Goal: Information Seeking & Learning: Learn about a topic

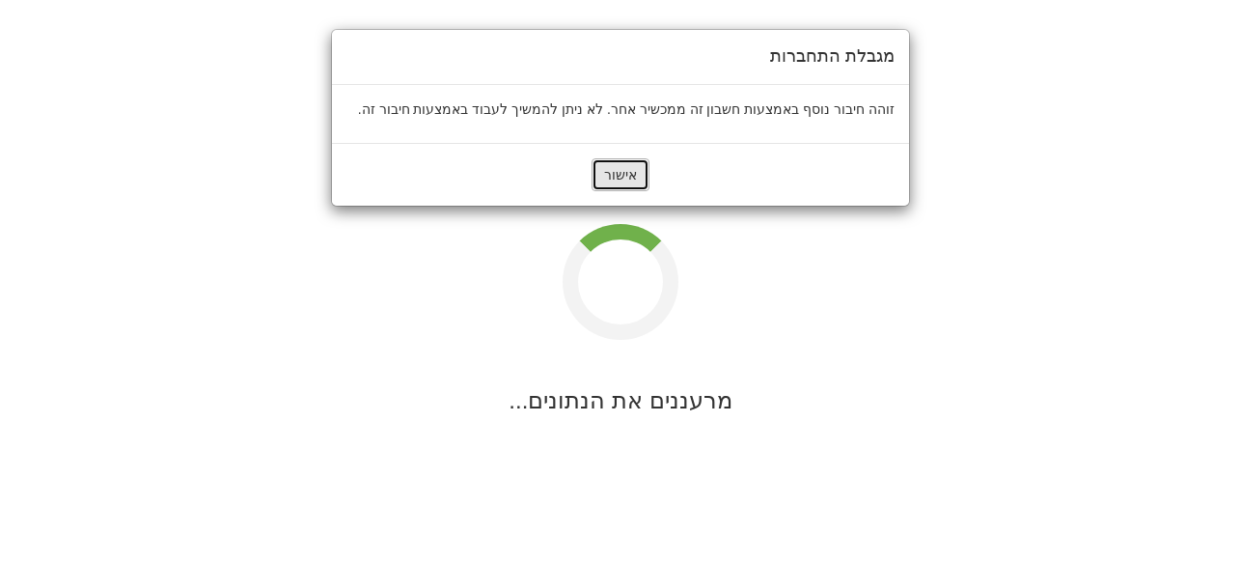
click at [631, 177] on button "אישור" at bounding box center [621, 174] width 58 height 33
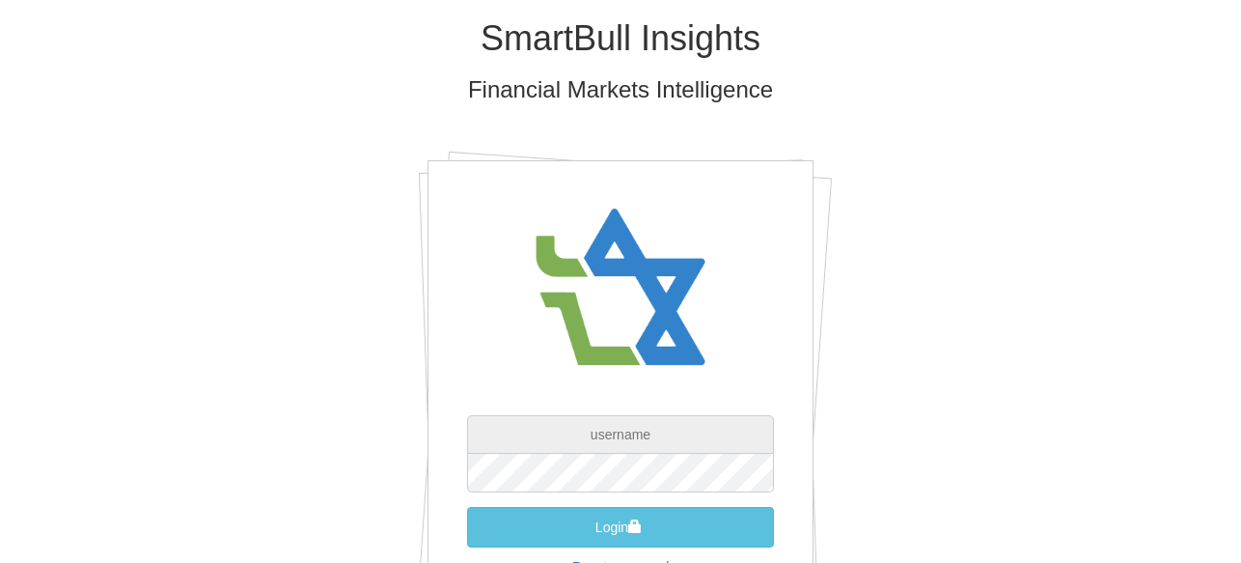
type input "[EMAIL_ADDRESS][DOMAIN_NAME]"
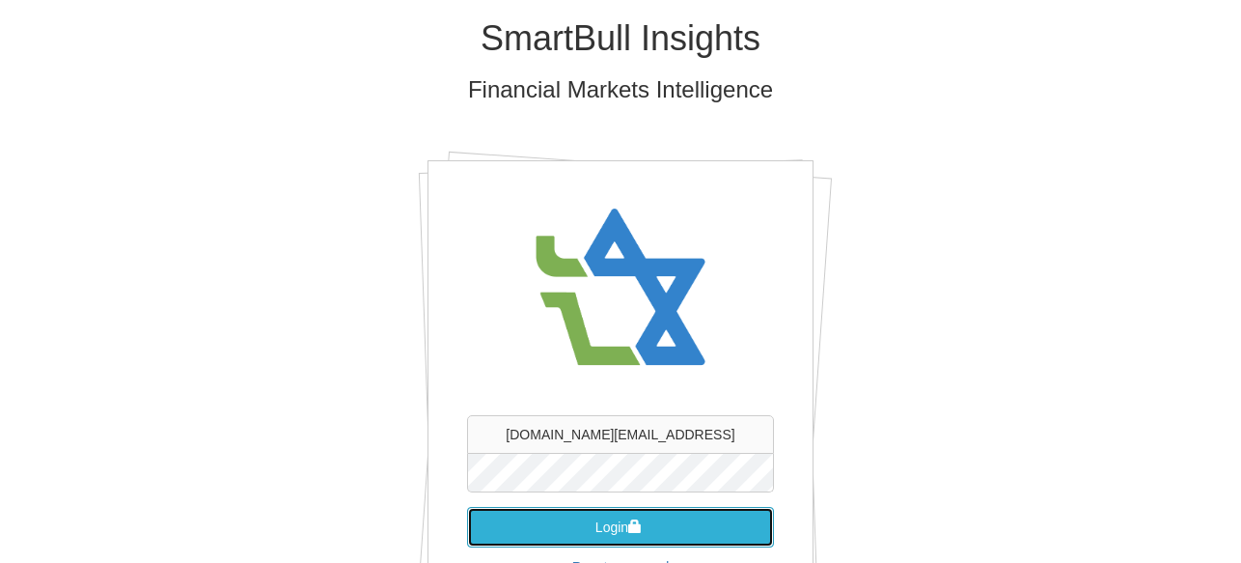
click at [600, 519] on button "Login" at bounding box center [620, 527] width 307 height 41
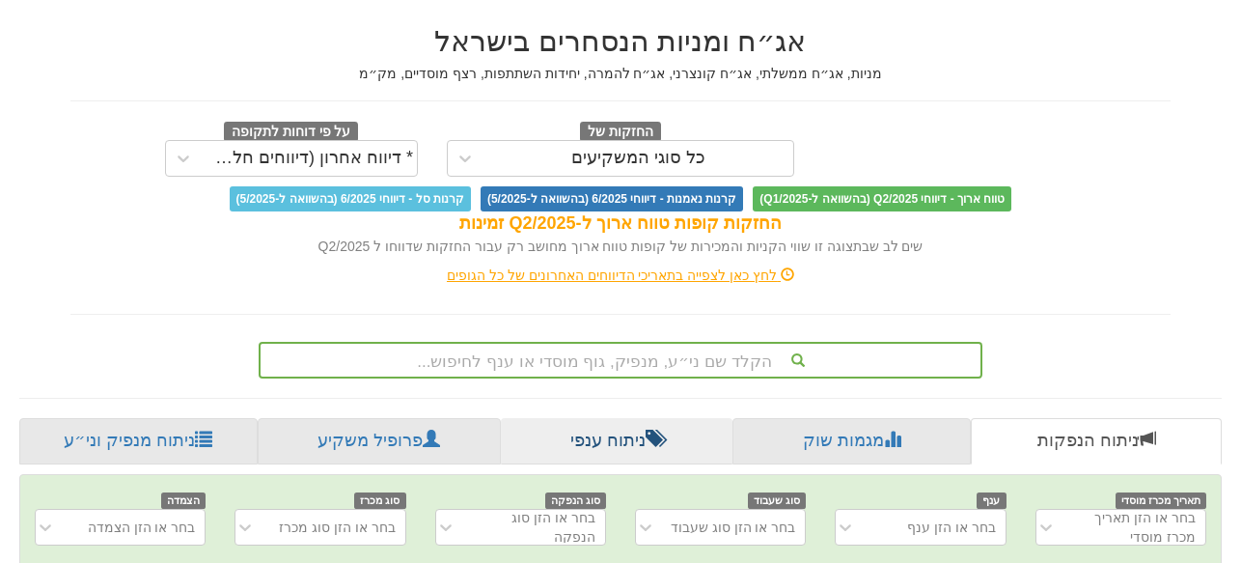
scroll to position [305, 0]
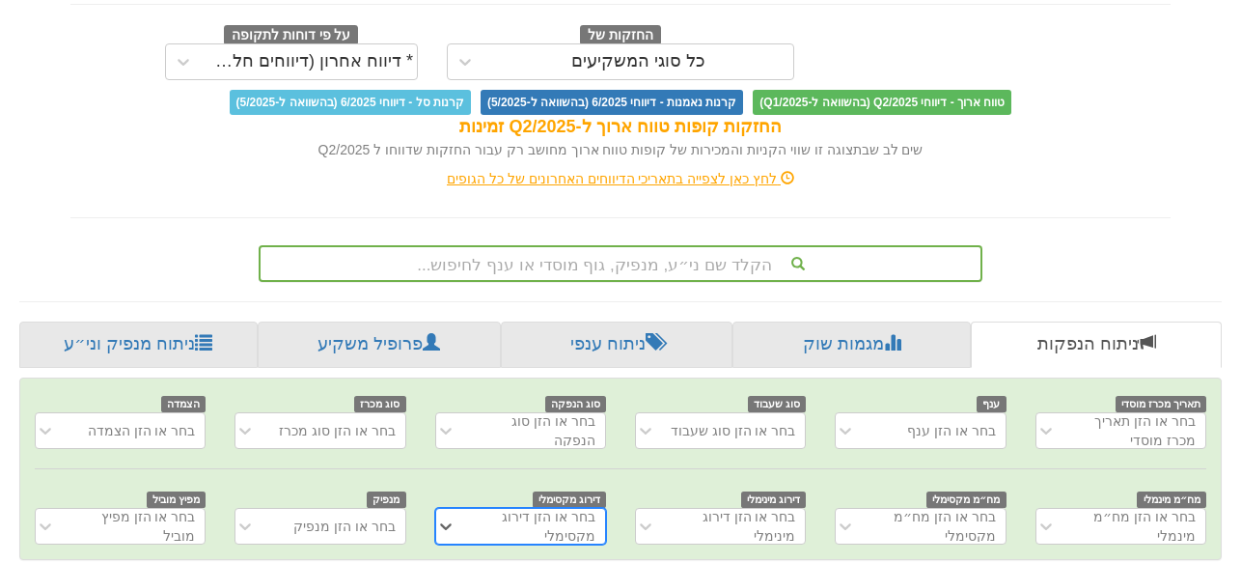
click at [695, 260] on div "הקלד שם ני״ע, מנפיק, גוף מוסדי או ענף לחיפוש..." at bounding box center [621, 263] width 724 height 37
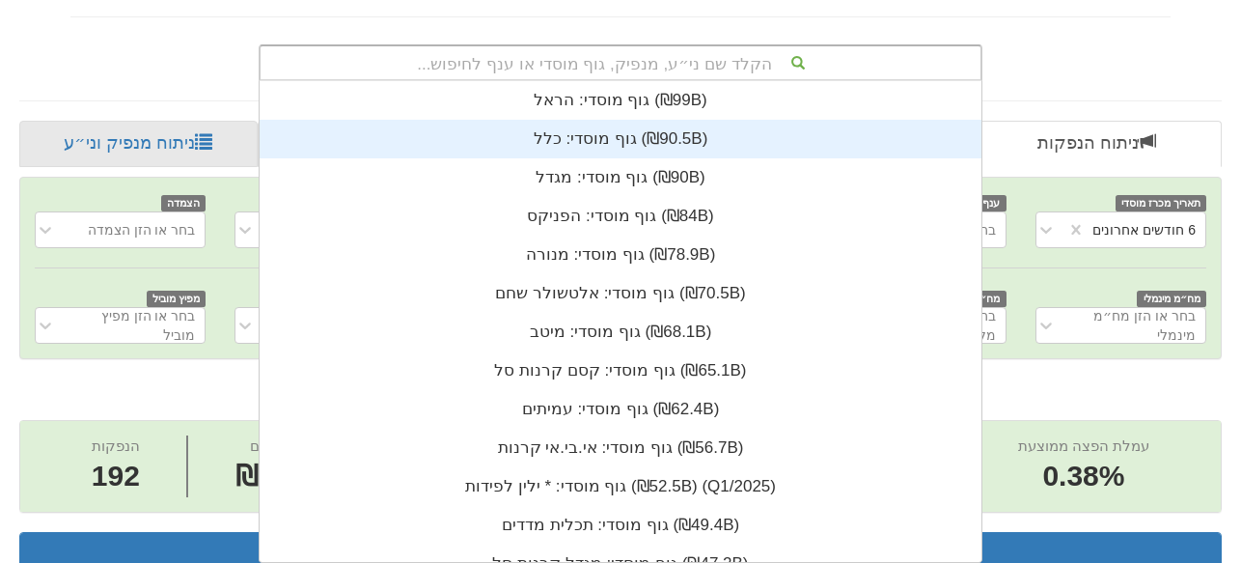
scroll to position [0, 4116]
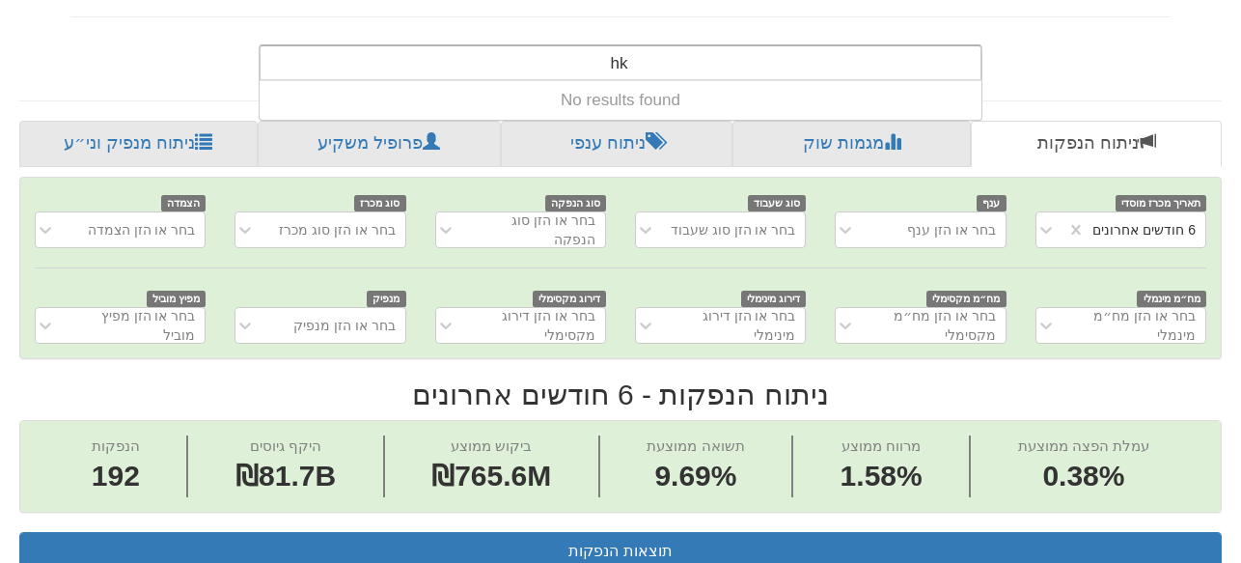
type input "h"
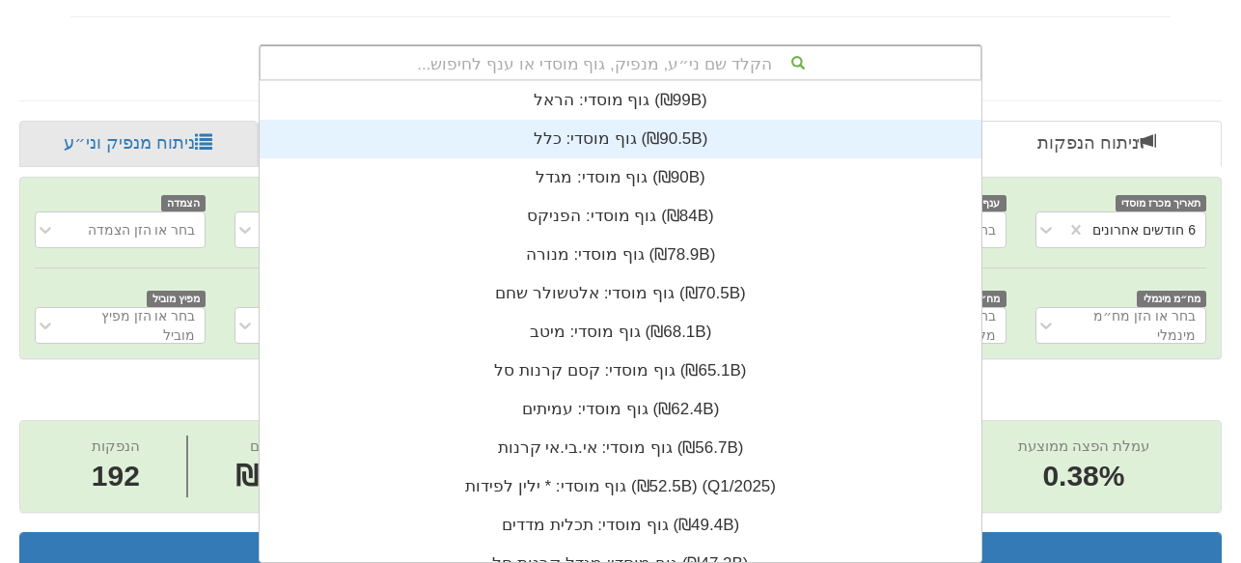
scroll to position [481, 0]
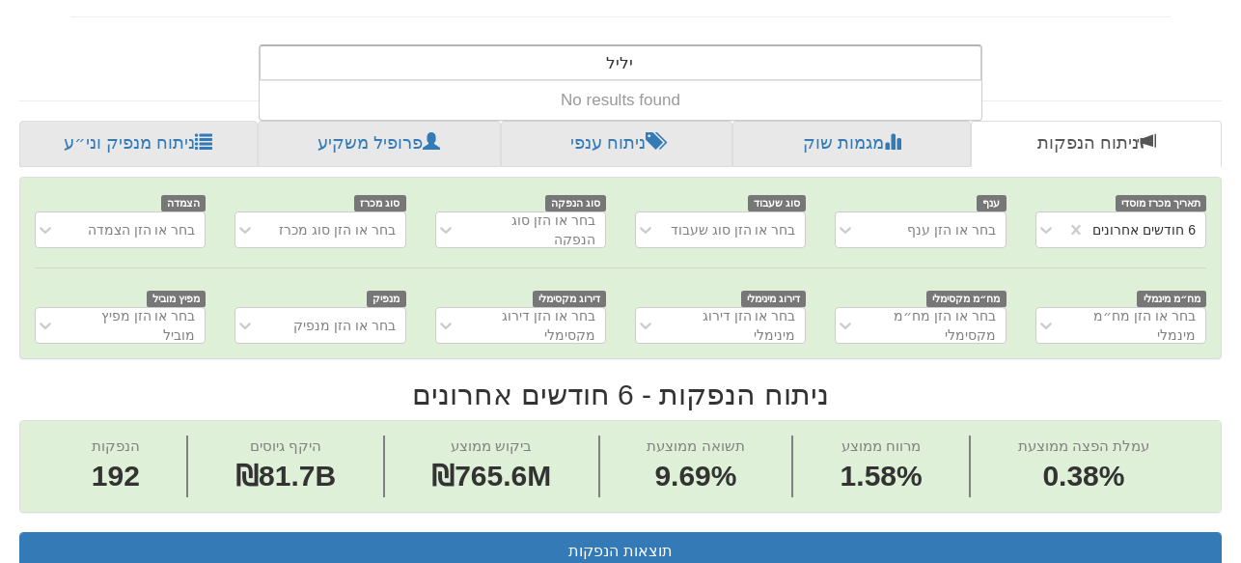
type input "ילי"
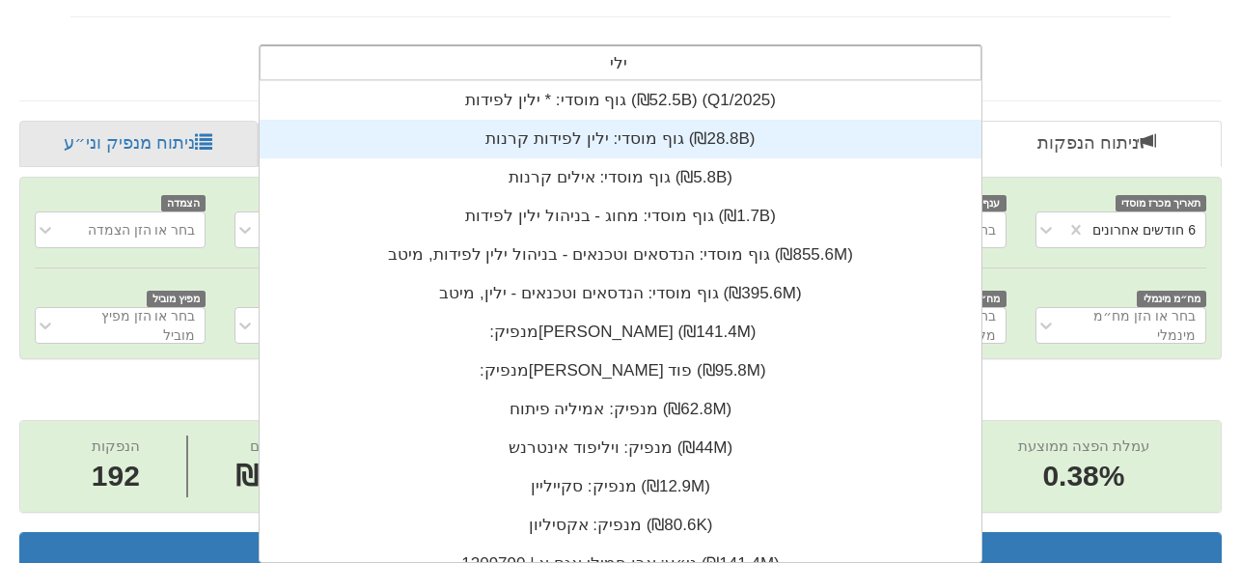
click at [634, 139] on div "גוף מוסדי: ‏ילין לפידות קרנות ‎(₪28.8B)‎" at bounding box center [621, 139] width 722 height 39
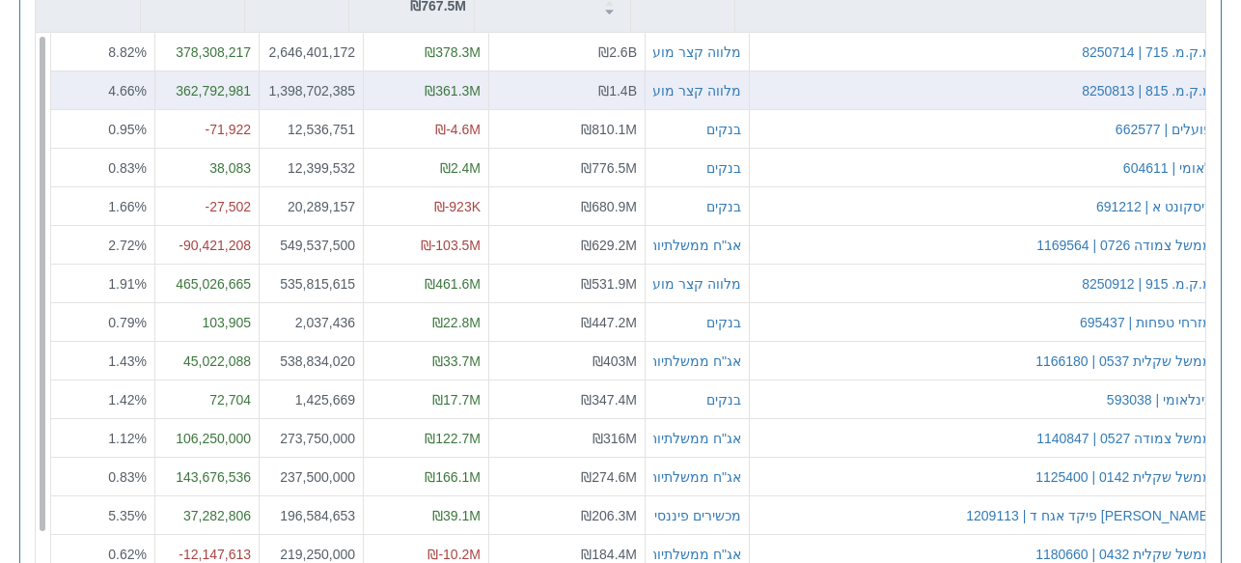
scroll to position [1950, 0]
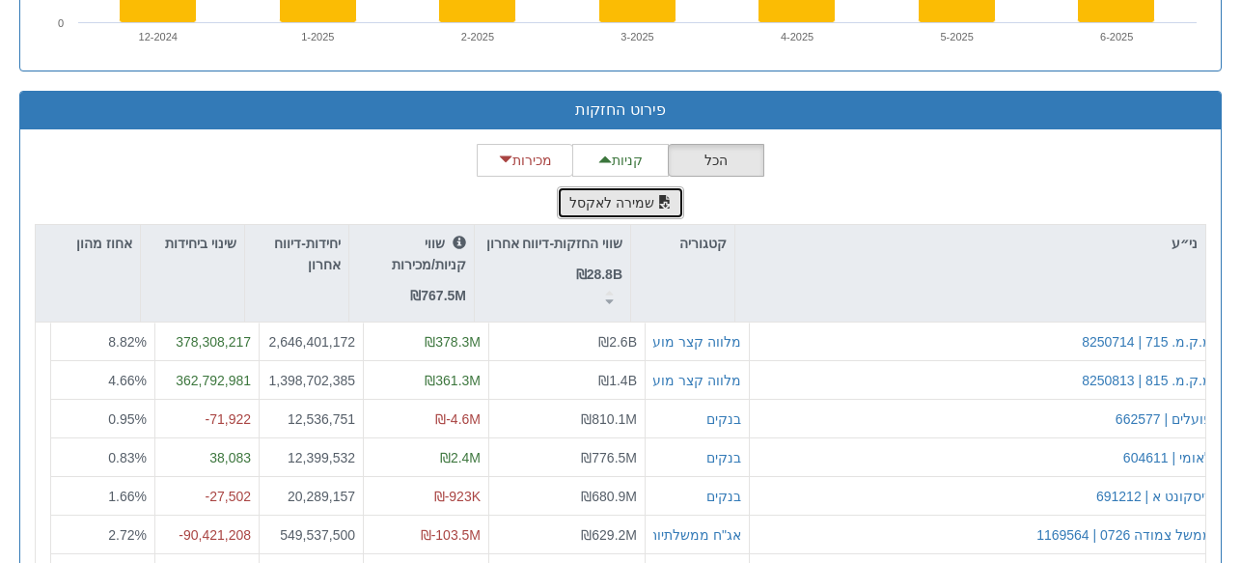
click at [625, 201] on button "שמירה לאקסל" at bounding box center [620, 202] width 127 height 33
click at [623, 201] on button "שמירה לאקסל" at bounding box center [620, 202] width 127 height 33
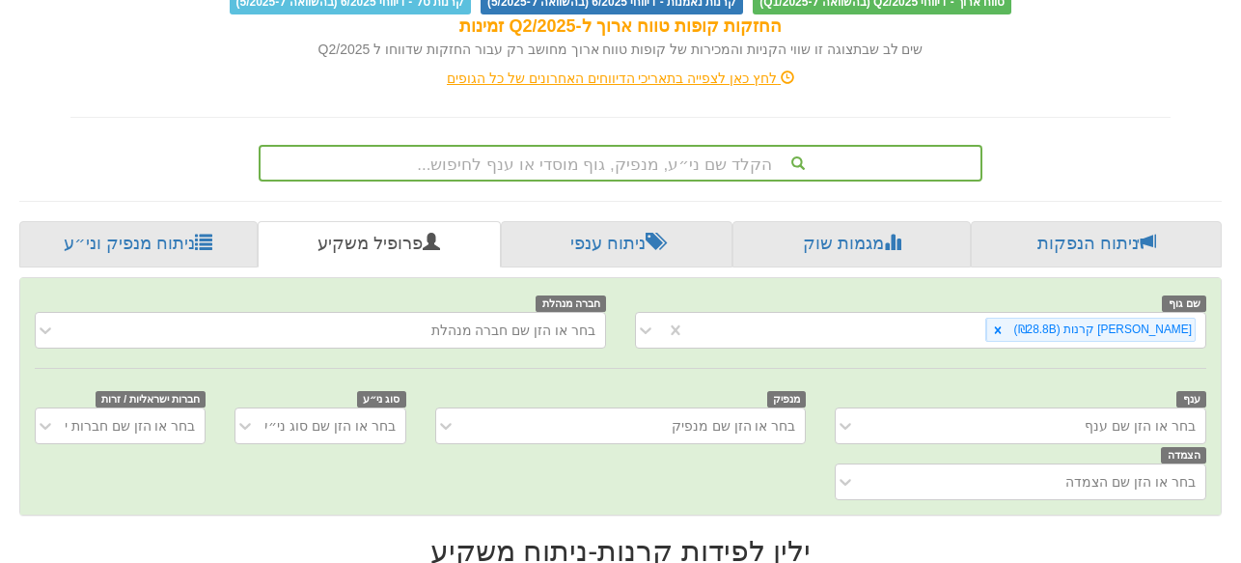
scroll to position [502, 0]
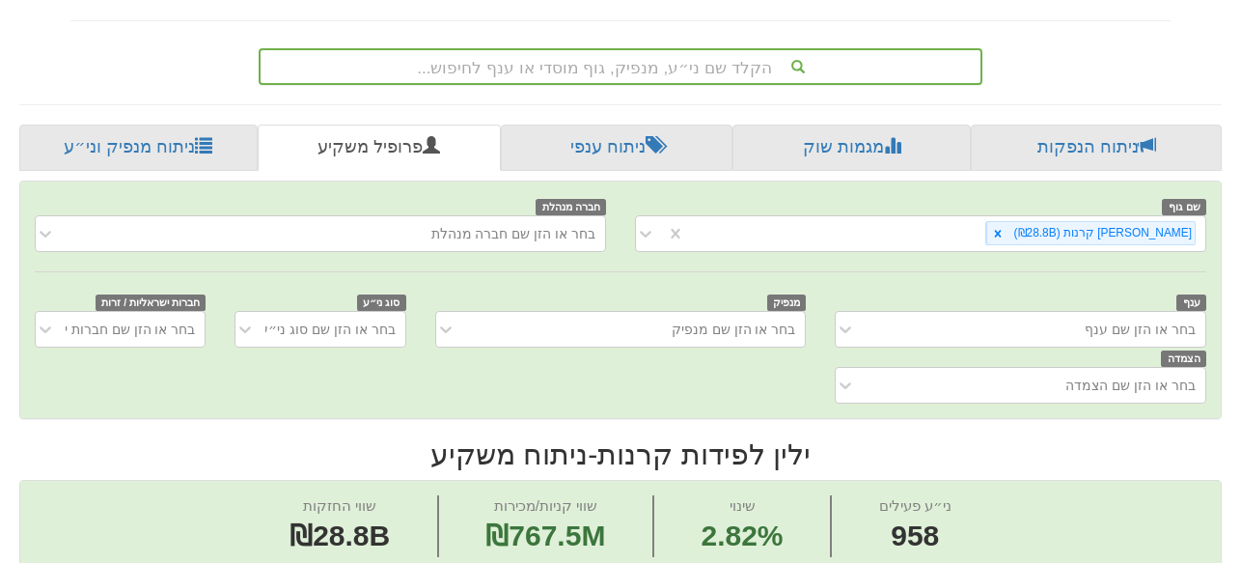
click at [731, 64] on div "הקלד שם ני״ע, מנפיק, גוף מוסדי או ענף לחיפוש..." at bounding box center [621, 66] width 720 height 33
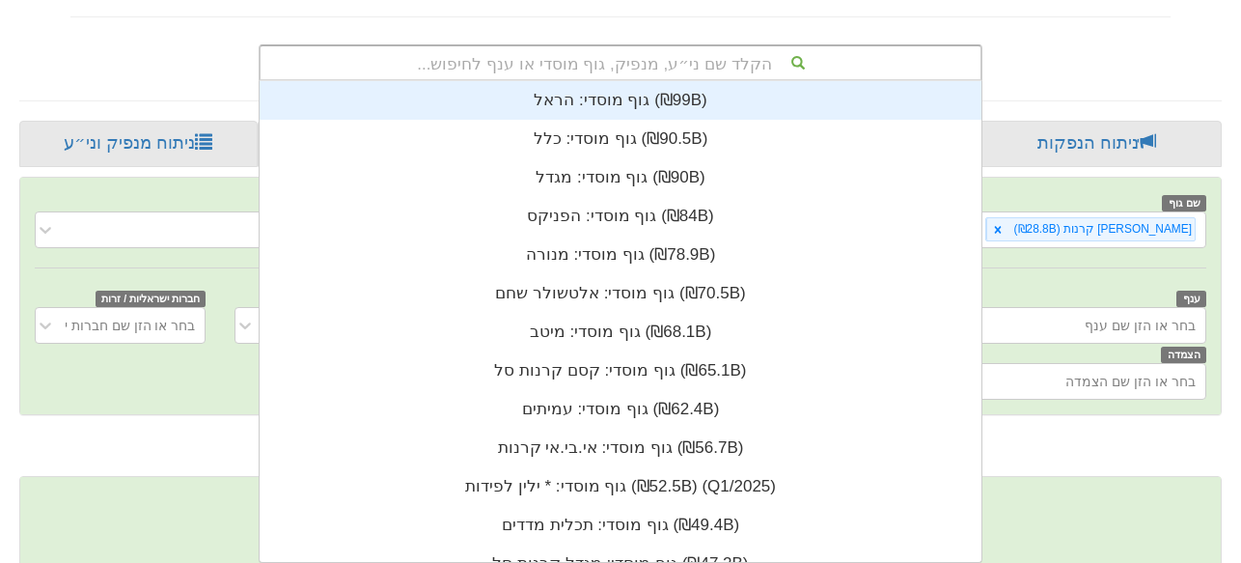
scroll to position [481, 0]
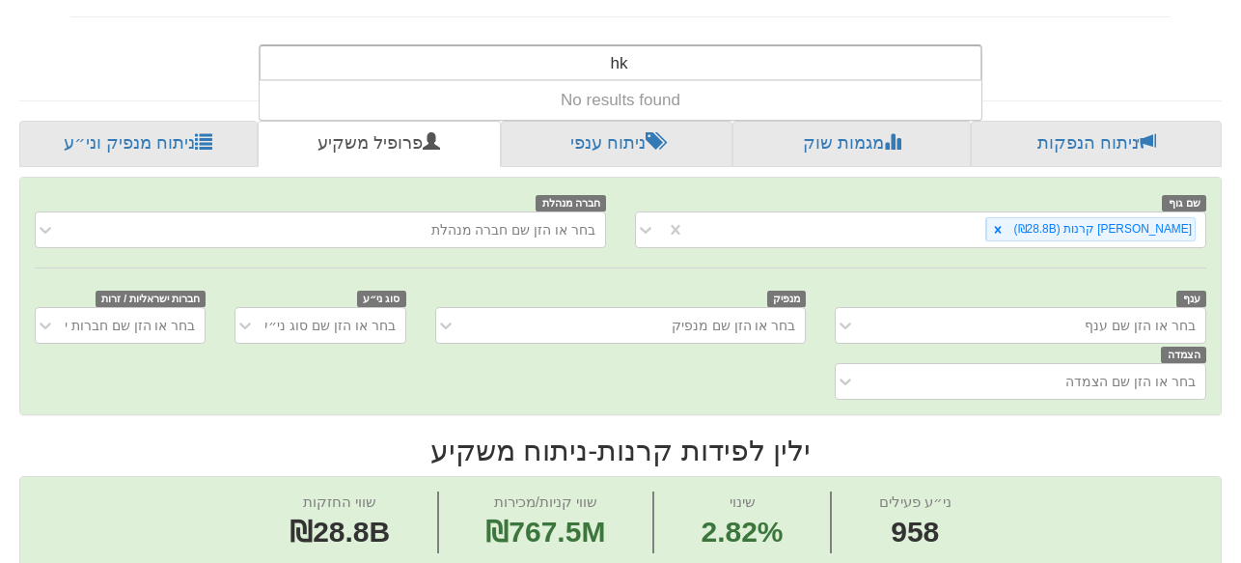
type input "h"
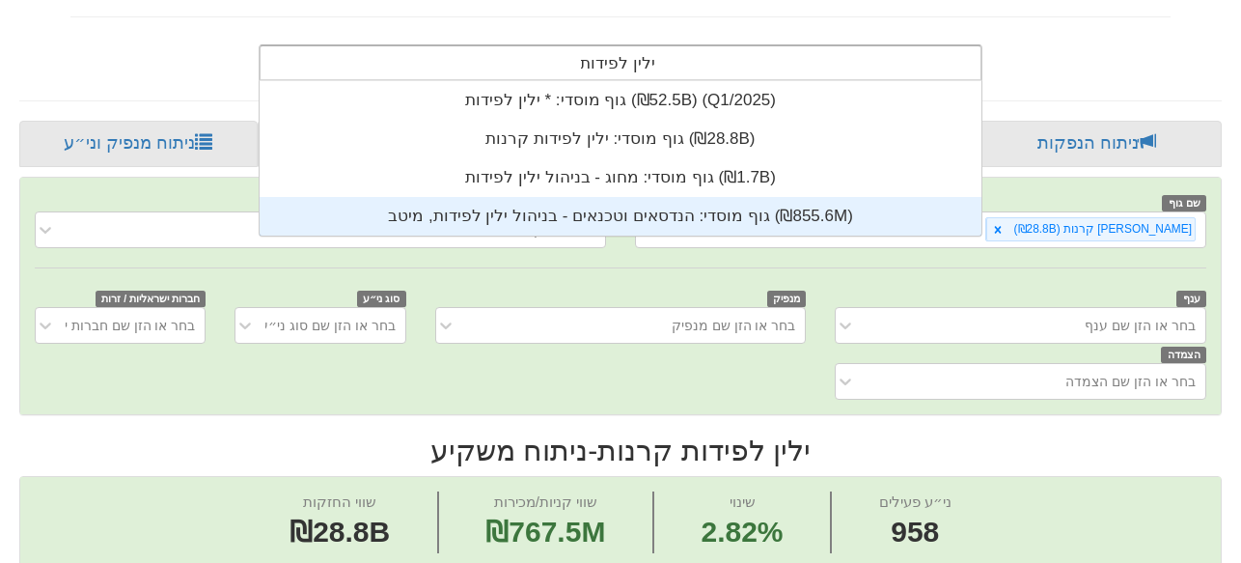
scroll to position [154, 0]
type input "ילין לפידות"
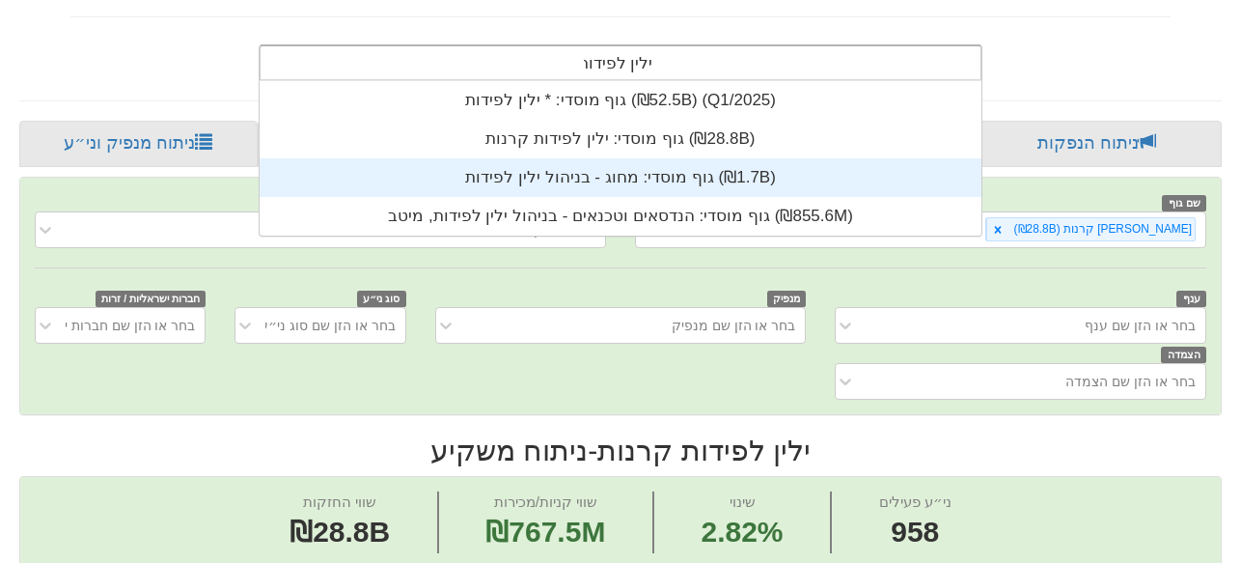
click at [651, 183] on div "גוף מוסדי: ‏מחוג - בניהול ילין לפידות ‎(₪1.7B)‎" at bounding box center [621, 177] width 722 height 39
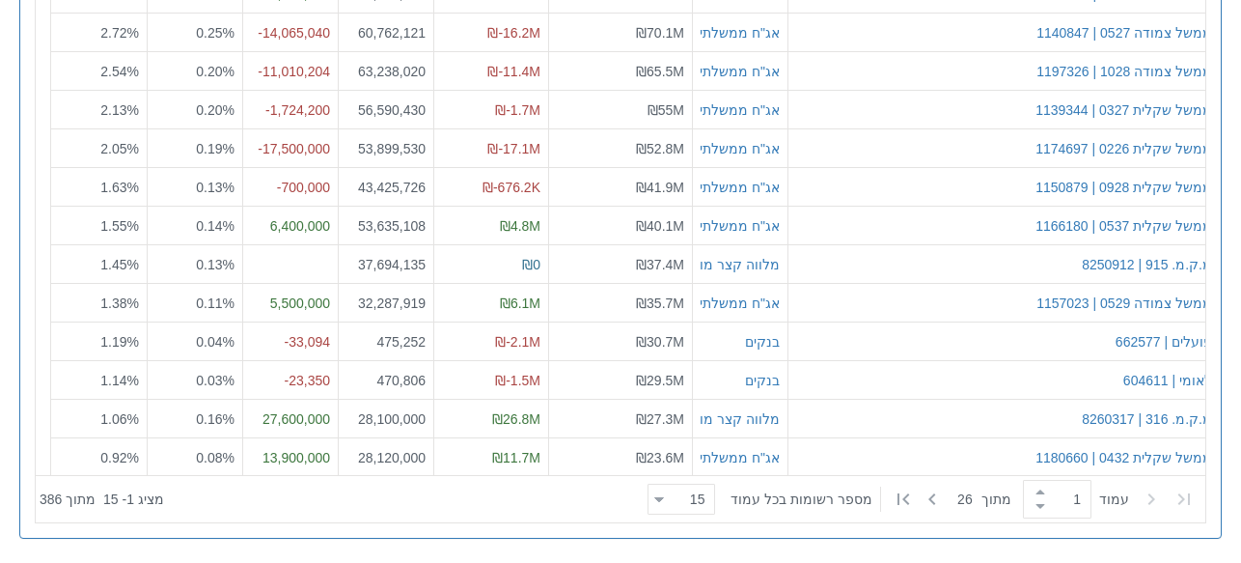
scroll to position [481, 0]
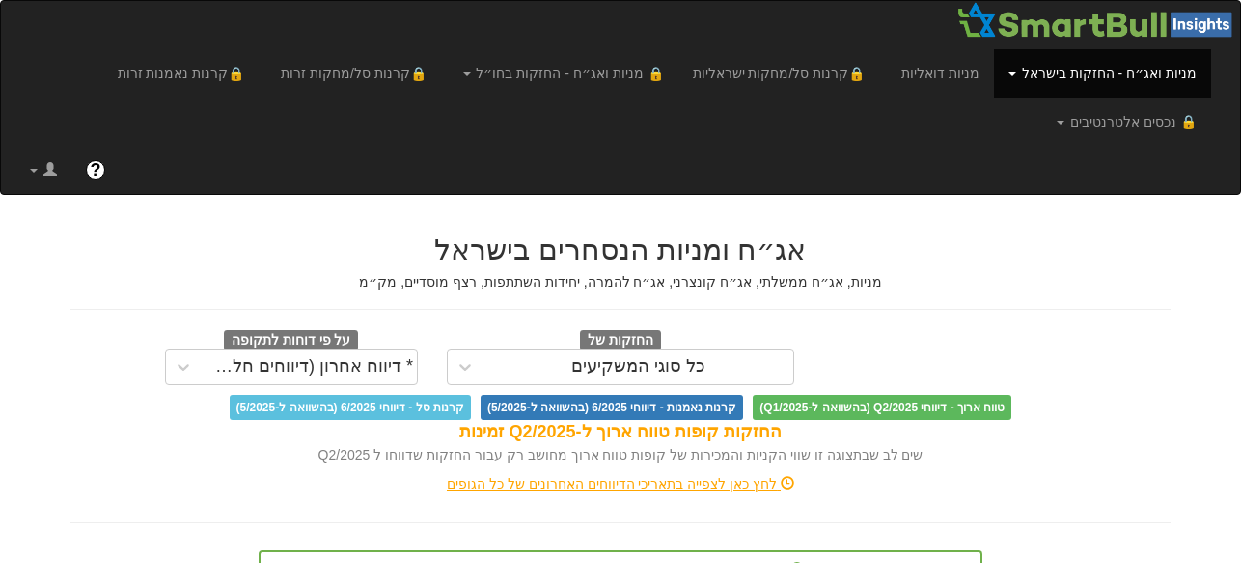
scroll to position [208, 0]
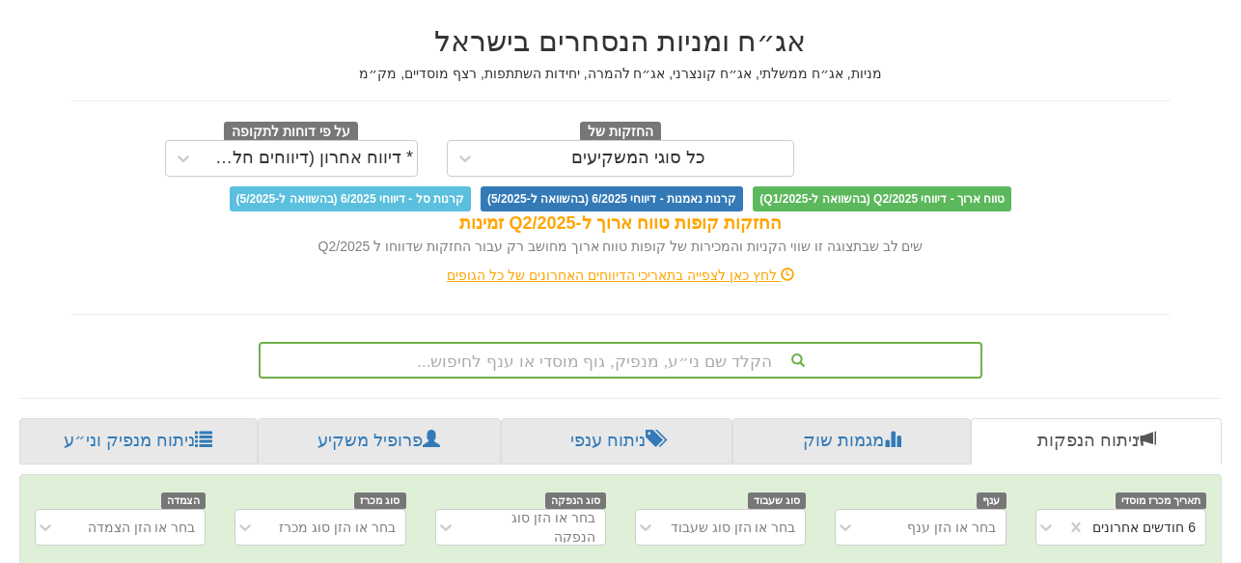
click at [702, 356] on div "הקלד שם ני״ע, מנפיק, גוף מוסדי או ענף לחיפוש..." at bounding box center [621, 360] width 724 height 37
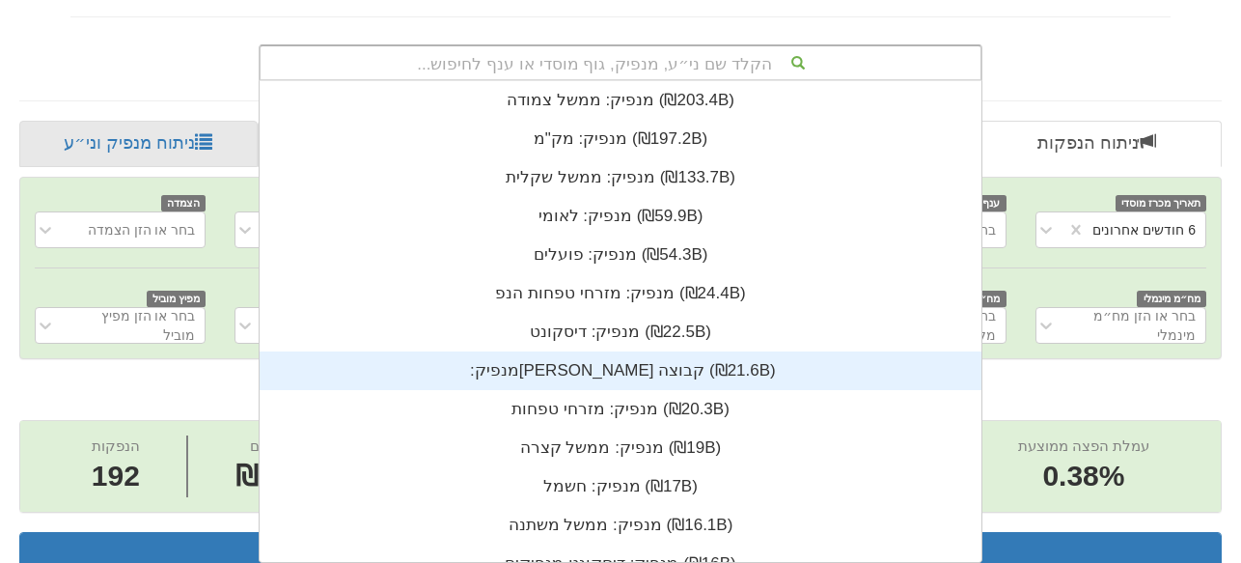
scroll to position [0, 4116]
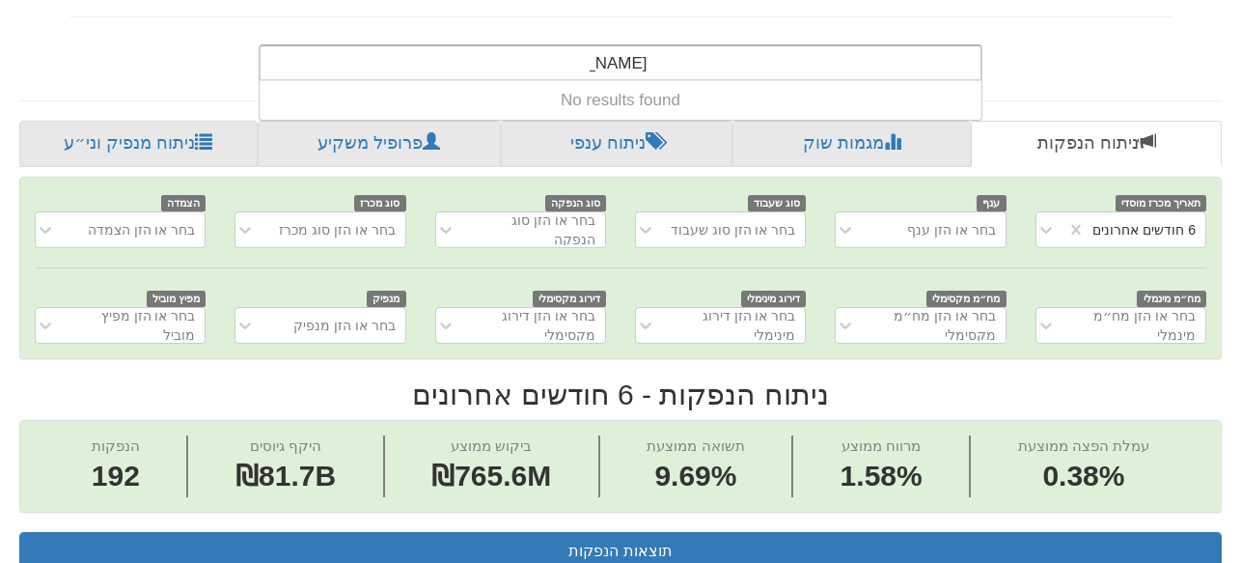
click at [632, 65] on input "ילילן גמל" at bounding box center [619, 65] width 58 height 39
click at [589, 65] on div "ילין גמל ילין גמל" at bounding box center [618, 62] width 69 height 33
type input "[PERSON_NAME]"
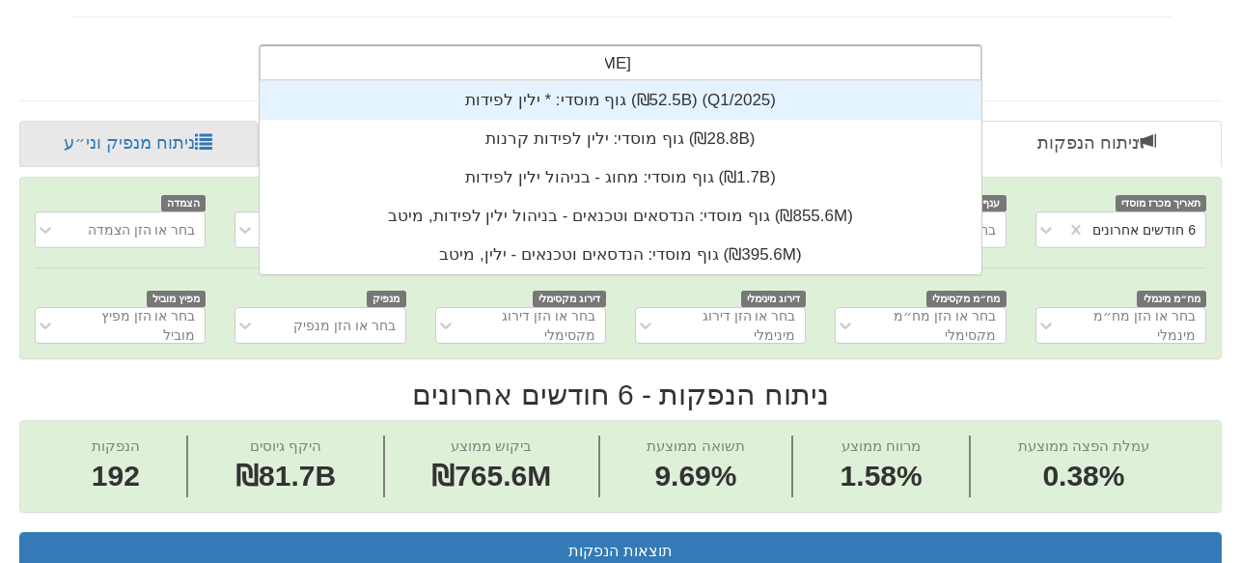
scroll to position [193, 0]
click at [594, 98] on div "גוף מוסדי: * ‏ילין לפידות ‎(₪52.5B)‎ (Q1/2025)" at bounding box center [621, 100] width 722 height 39
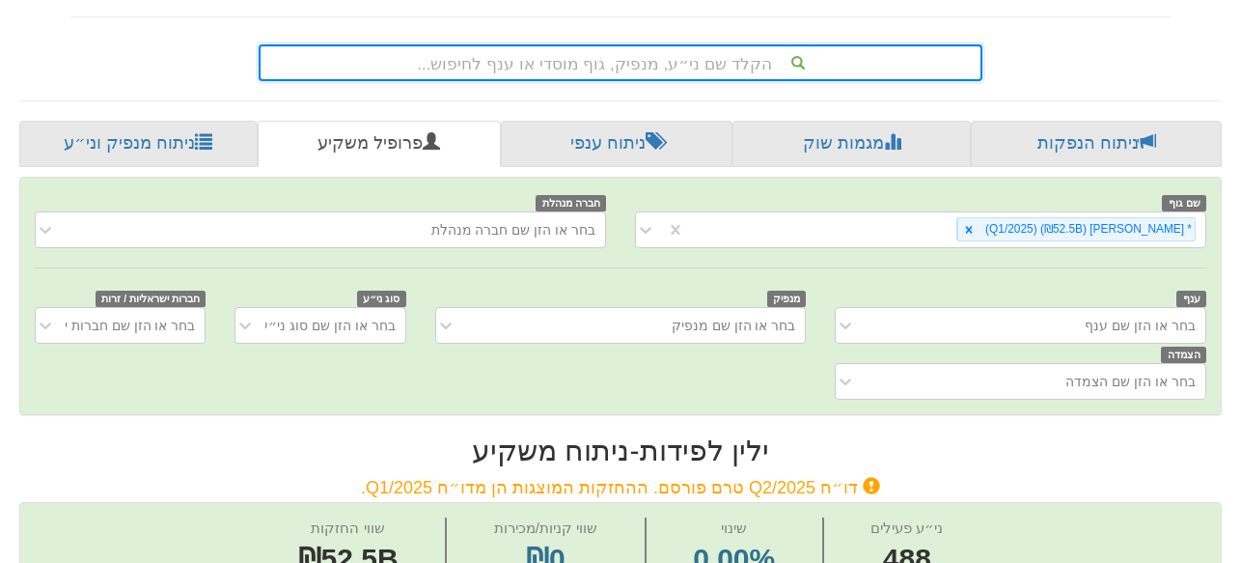
scroll to position [313, 0]
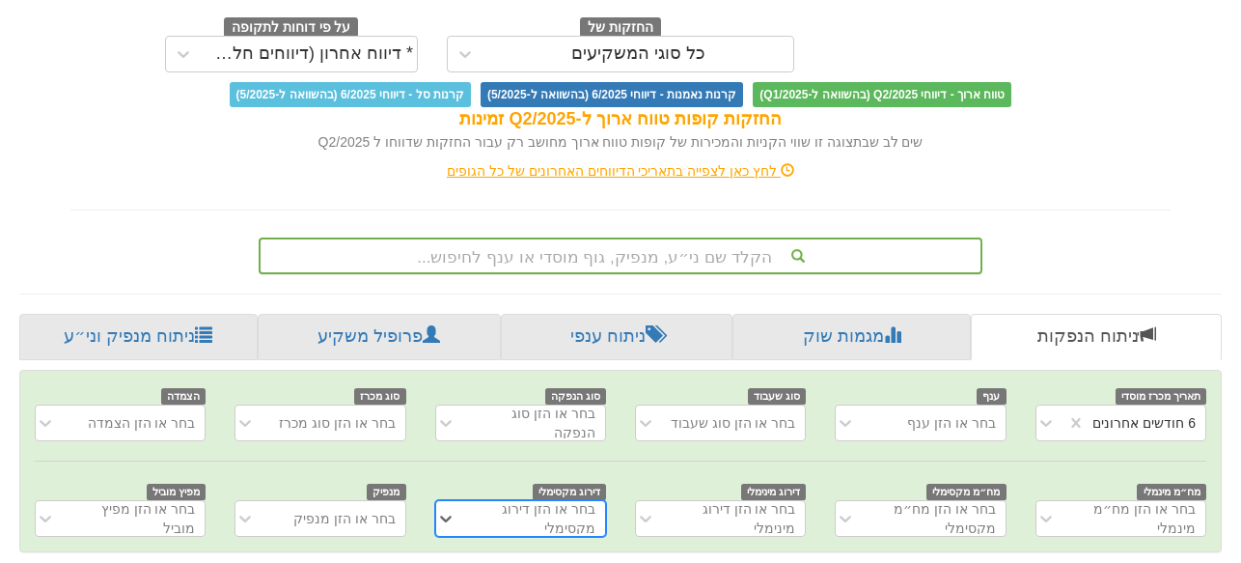
click at [680, 255] on div "הקלד שם ני״ע, מנפיק, גוף מוסדי או ענף לחיפוש..." at bounding box center [621, 255] width 724 height 37
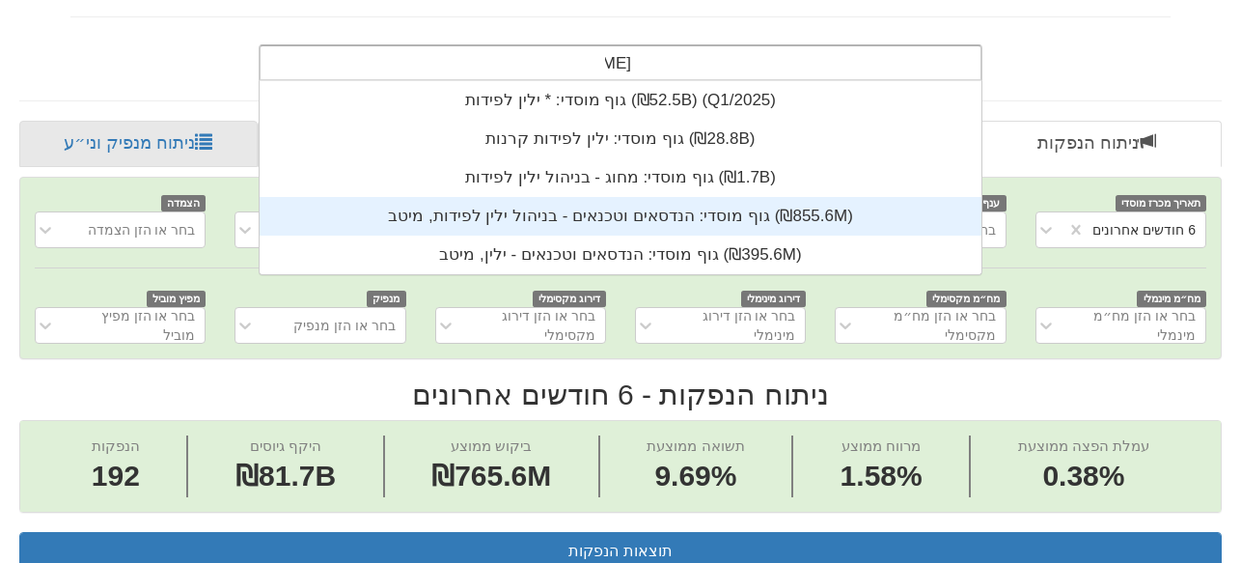
scroll to position [154, 0]
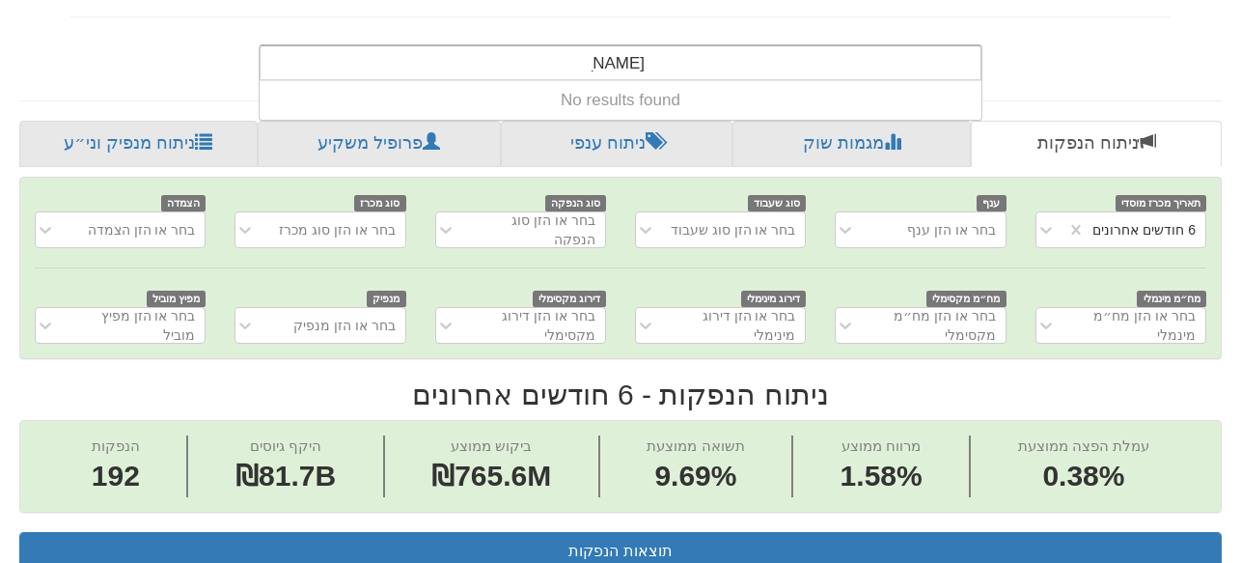
type input "ילין לפח"
